Goal: Communication & Community: Ask a question

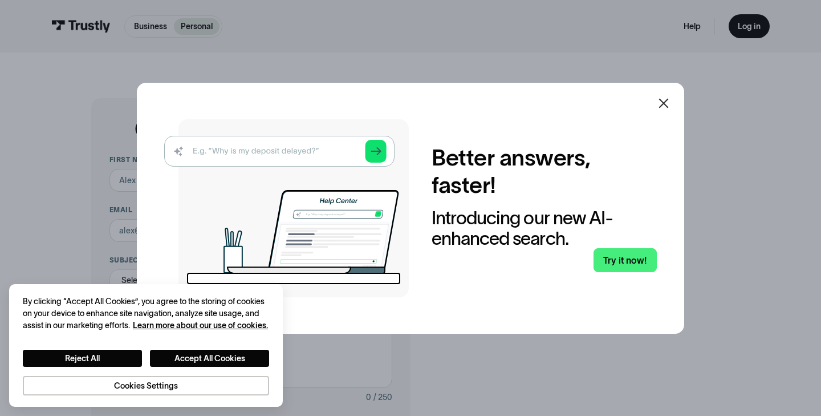
drag, startPoint x: 663, startPoint y: 101, endPoint x: 299, endPoint y: 307, distance: 418.5
click at [663, 101] on icon at bounding box center [664, 103] width 14 height 14
click at [663, 104] on icon at bounding box center [664, 103] width 10 height 10
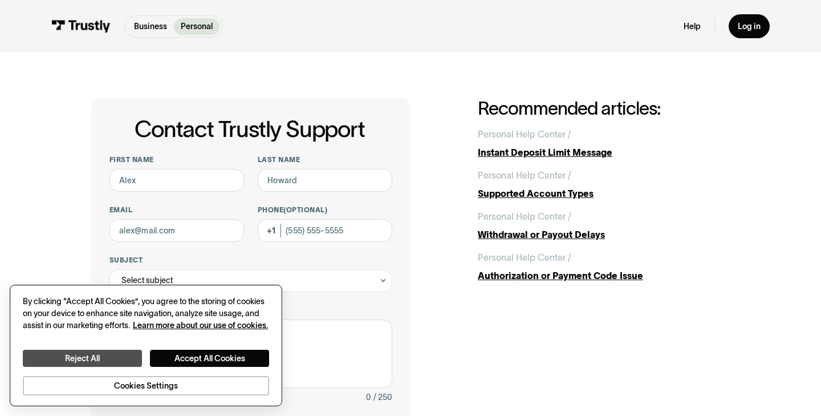
click at [93, 356] on button "Reject All" at bounding box center [82, 358] width 119 height 17
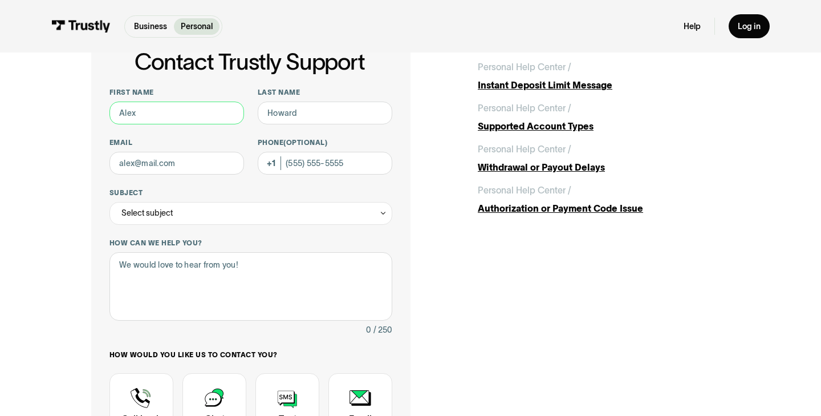
scroll to position [80, 0]
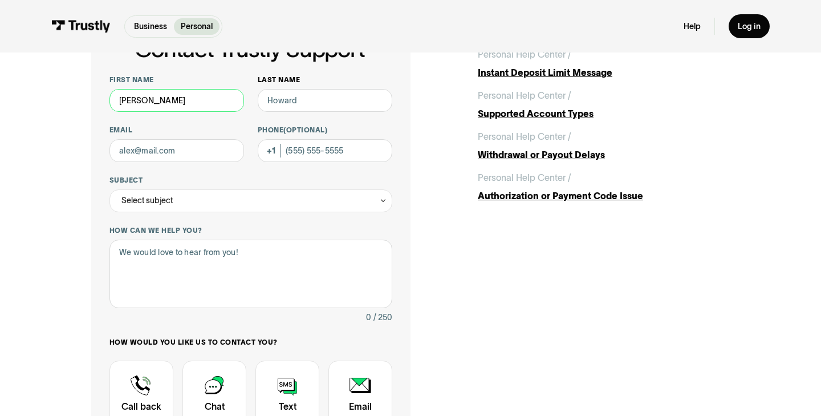
type input "Cooper"
type input "Reddig"
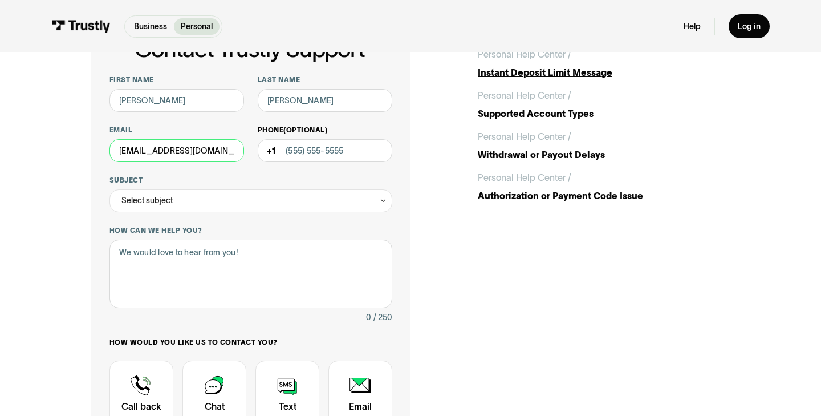
type input "creddig60@gmail.com"
type input "(603) 854-1053"
click at [224, 190] on div "Select subject" at bounding box center [250, 200] width 283 height 23
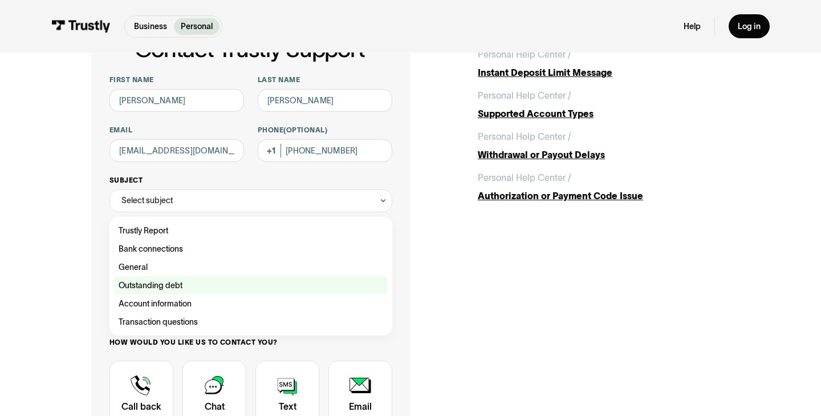
click at [176, 289] on div "Contact Trustly Support" at bounding box center [251, 285] width 274 height 18
type input "**********"
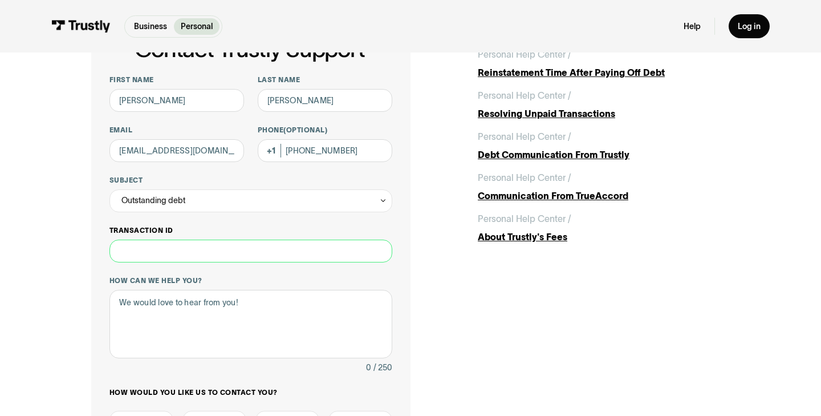
click at [175, 248] on input "Transaction ID" at bounding box center [250, 251] width 283 height 23
paste input "**********"
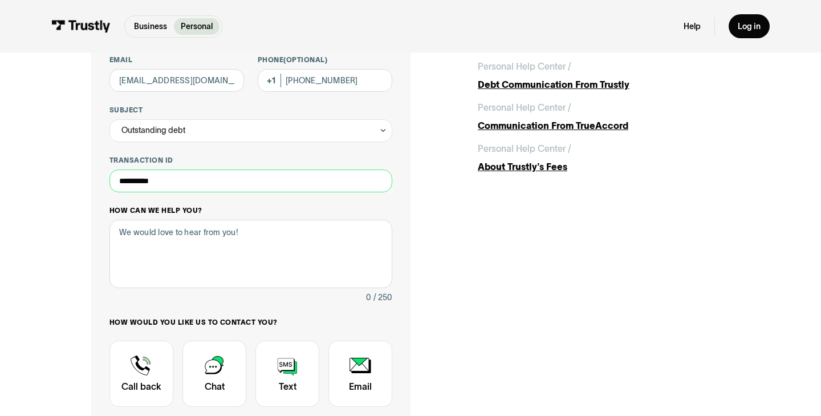
type input "**********"
click at [174, 231] on textarea "How can we help you?" at bounding box center [250, 254] width 283 height 68
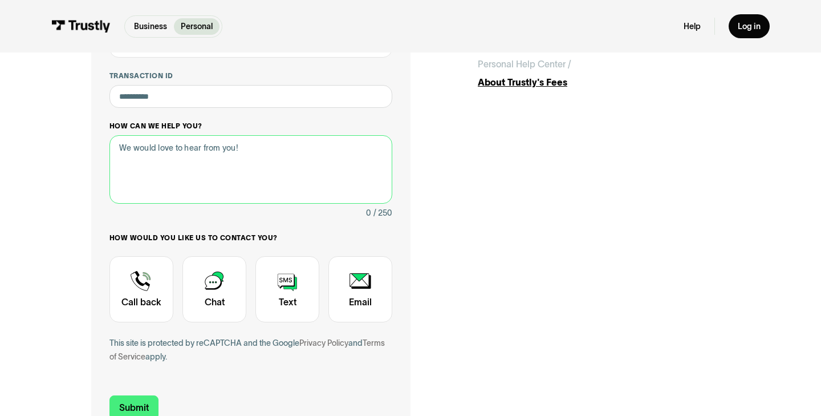
scroll to position [234, 0]
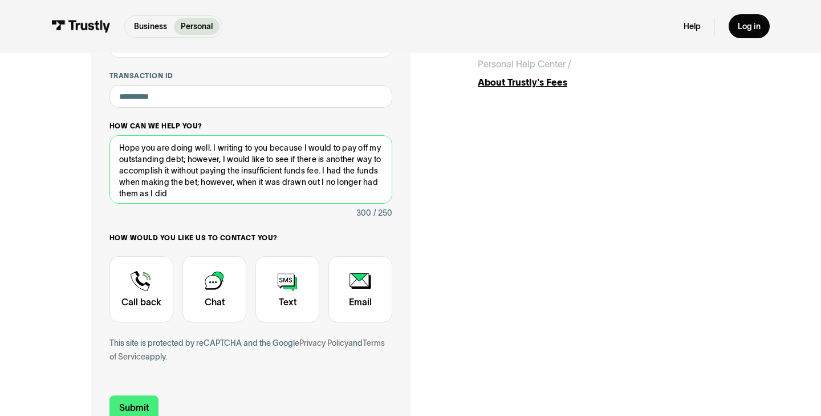
click at [244, 159] on textarea "Hope you are doing well. I writing to you because I would to pay off my outstan…" at bounding box center [250, 169] width 283 height 68
drag, startPoint x: 189, startPoint y: 157, endPoint x: 254, endPoint y: 155, distance: 65.6
click at [254, 156] on textarea "Hope you are doing well. I writing to you because I would to pay off my outstan…" at bounding box center [250, 169] width 283 height 68
click at [254, 155] on textarea "Hope you are doing well. I writing to you because I would to pay off my outstan…" at bounding box center [250, 169] width 283 height 68
click at [229, 158] on textarea "Hope you are doing well. I writing to you because I would to pay off my outstan…" at bounding box center [250, 169] width 283 height 68
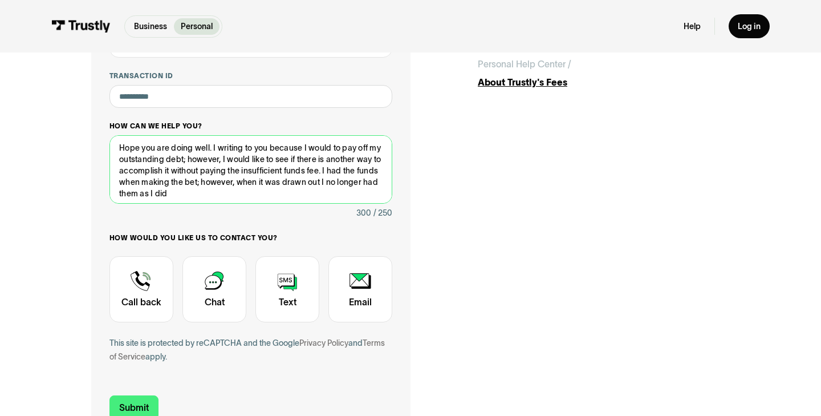
click at [229, 158] on textarea "Hope you are doing well. I writing to you because I would to pay off my outstan…" at bounding box center [250, 169] width 283 height 68
click at [253, 160] on textarea "Hope you are doing well. I writing to you because I would to pay off my outstan…" at bounding box center [250, 169] width 283 height 68
click at [253, 159] on textarea "Hope you are doing well. I writing to you because I would to pay off my outstan…" at bounding box center [250, 169] width 283 height 68
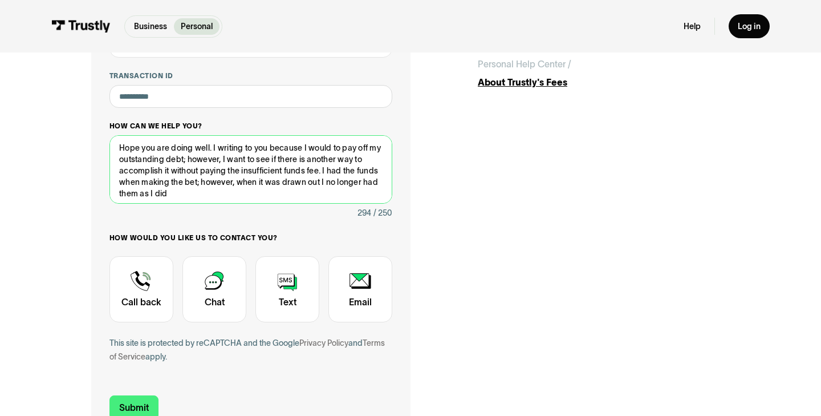
click at [146, 169] on textarea "Hope you are doing well. I writing to you because I would to pay off my outstan…" at bounding box center [250, 169] width 283 height 68
drag, startPoint x: 149, startPoint y: 170, endPoint x: 173, endPoint y: 167, distance: 24.7
click at [174, 168] on textarea "Hope you are doing well. I writing to you because I would to pay off my outstan…" at bounding box center [250, 169] width 283 height 68
click at [194, 167] on textarea "Hope you are doing well. I writing to you because I would to pay off my outstan…" at bounding box center [250, 169] width 283 height 68
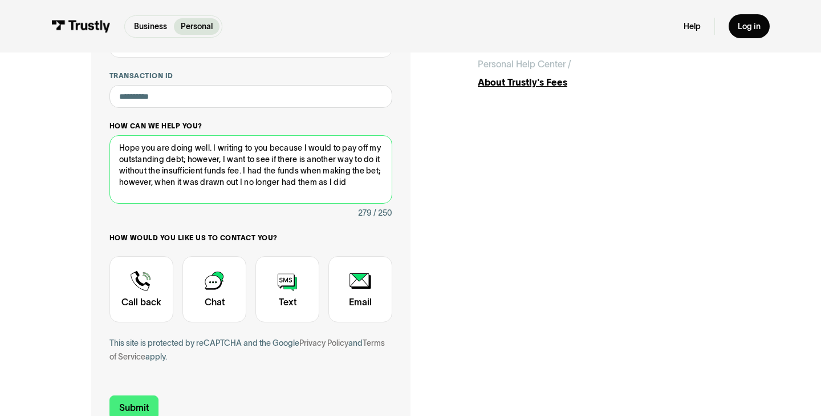
click at [194, 167] on textarea "Hope you are doing well. I writing to you because I would to pay off my outstan…" at bounding box center [250, 169] width 283 height 68
click at [155, 171] on textarea "Hope you are doing well. I writing to you because I would to pay off my outstan…" at bounding box center [250, 169] width 283 height 68
click at [173, 167] on textarea "Hope you are doing well. I writing to you because I would to pay off my outstan…" at bounding box center [250, 169] width 283 height 68
click at [307, 180] on textarea "Hope you are doing well. I writing to you because I would to pay off my outstan…" at bounding box center [250, 169] width 283 height 68
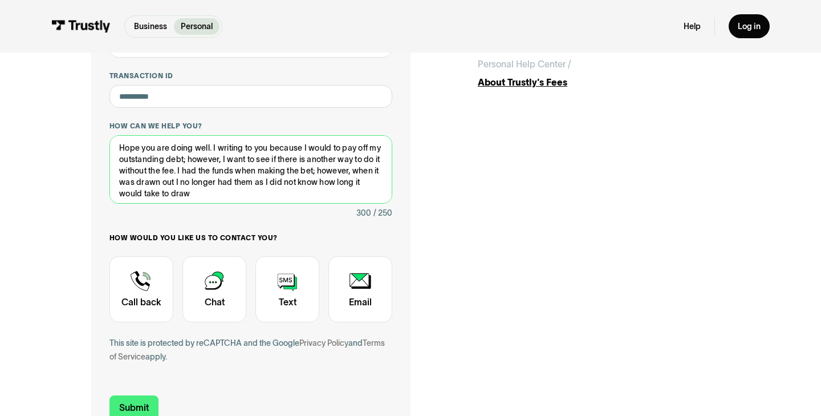
drag, startPoint x: 213, startPoint y: 149, endPoint x: 83, endPoint y: 149, distance: 129.5
click at [83, 149] on div "**********" at bounding box center [411, 150] width 776 height 665
click at [382, 177] on textarea "I writing to you because I would to pay off my outstanding debt; however, I wan…" at bounding box center [250, 169] width 283 height 68
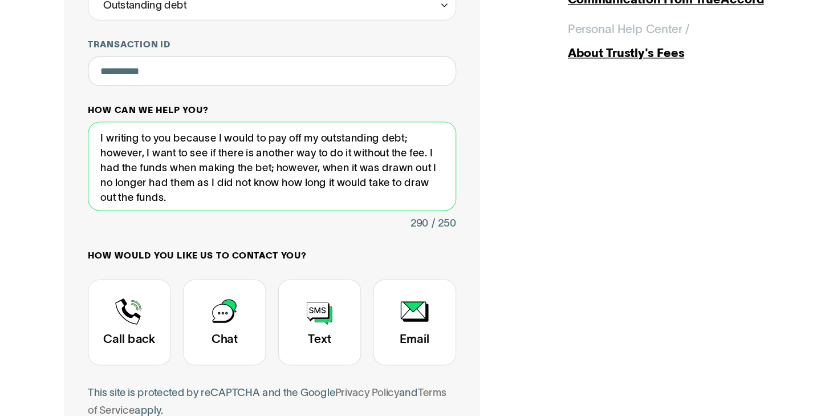
scroll to position [180, 0]
drag, startPoint x: 168, startPoint y: 116, endPoint x: 244, endPoint y: 116, distance: 75.8
click at [244, 189] on textarea "I writing to you because I would to pay off my outstanding debt; however, I wan…" at bounding box center [250, 223] width 283 height 68
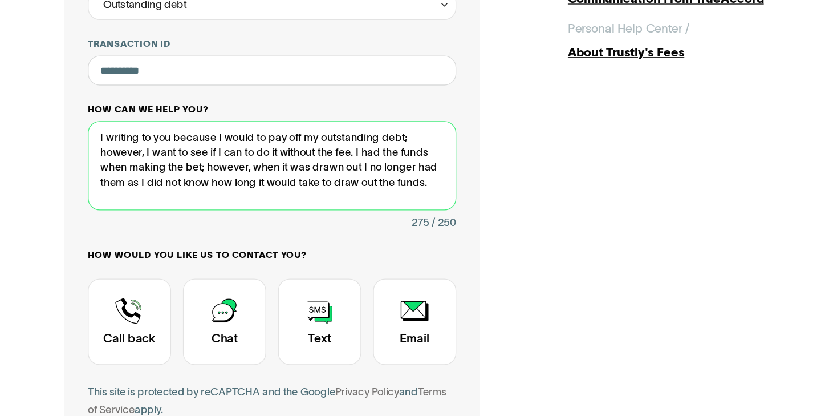
click at [188, 189] on textarea "I writing to you because I would to pay off my outstanding debt; however, I wan…" at bounding box center [250, 223] width 283 height 68
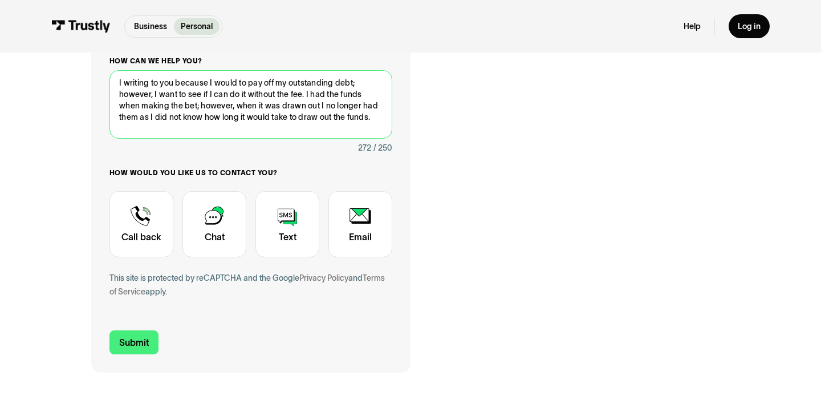
scroll to position [348, 0]
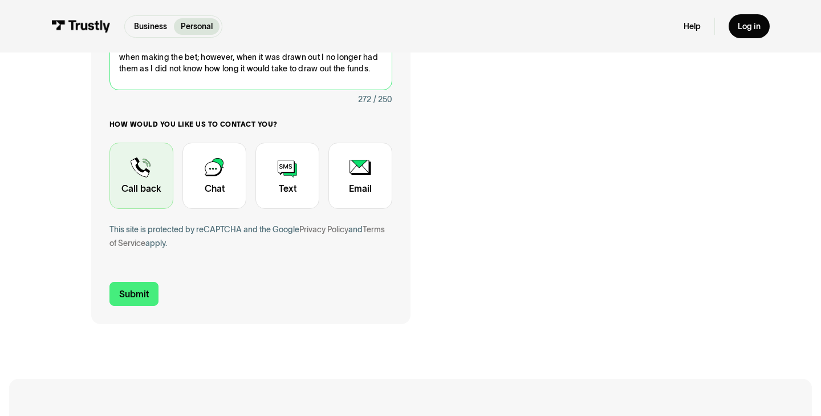
type textarea "I writing to you because I would to pay off my outstanding debt; however, I wan…"
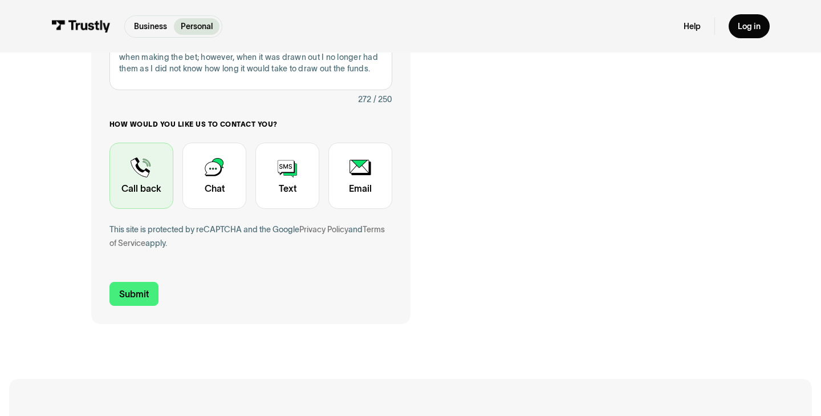
click at [138, 173] on div "Contact Trustly Support" at bounding box center [141, 176] width 64 height 66
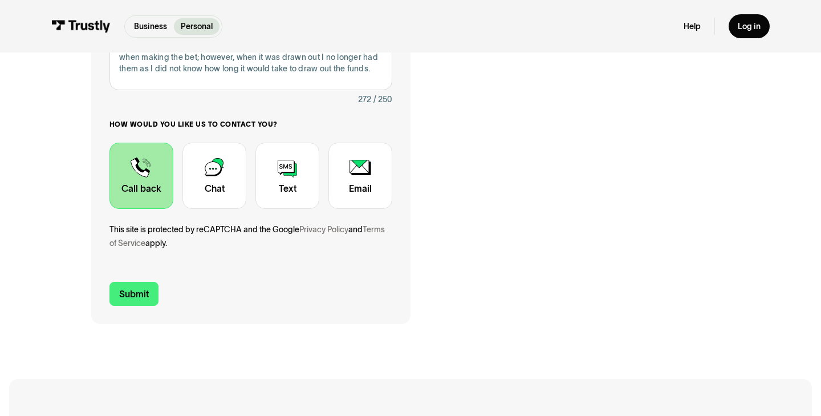
scroll to position [340, 0]
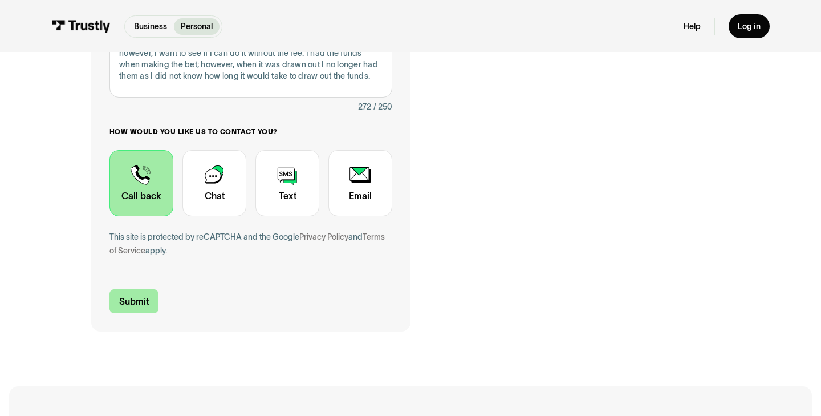
click at [144, 300] on input "Submit" at bounding box center [133, 301] width 49 height 24
type input "+16038541053"
